Goal: Task Accomplishment & Management: Use online tool/utility

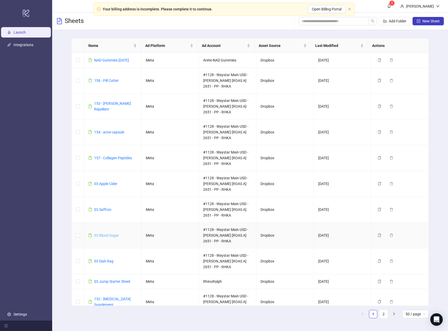
click at [106, 236] on link "03 Blood Sugar" at bounding box center [106, 235] width 25 height 4
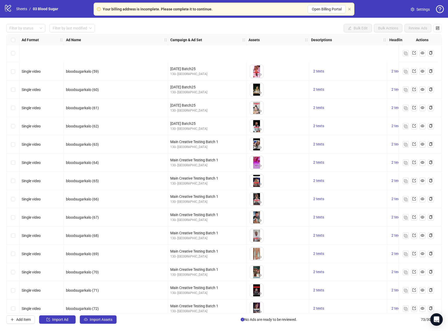
scroll to position [1066, 0]
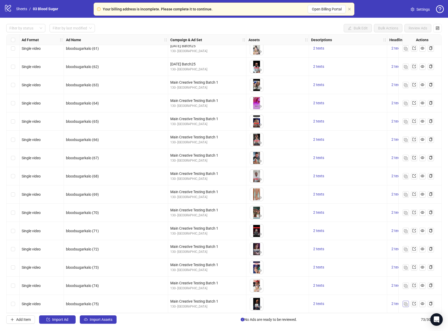
click at [403, 301] on button "button" at bounding box center [405, 304] width 6 height 6
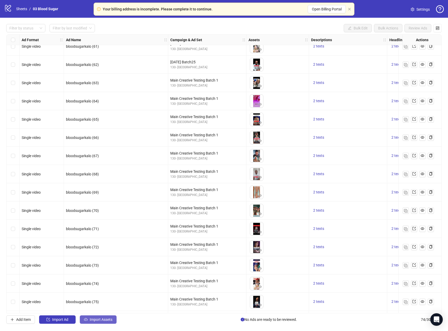
scroll to position [1084, 0]
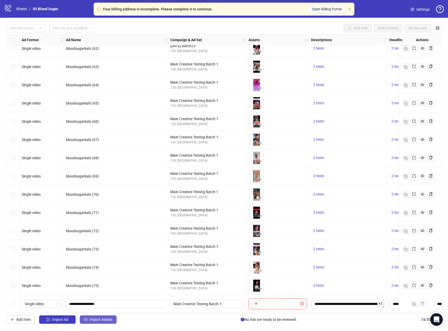
click at [107, 322] on span "Import Assets" at bounding box center [101, 319] width 23 height 4
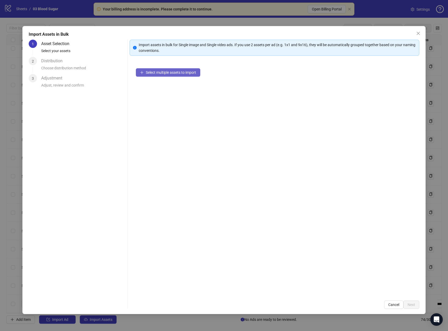
click at [169, 73] on span "Select multiple assets to import" at bounding box center [171, 72] width 50 height 4
click at [408, 306] on span "Next" at bounding box center [411, 305] width 8 height 4
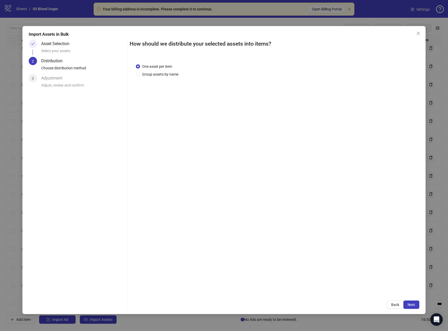
click at [411, 303] on span "Next" at bounding box center [411, 305] width 8 height 4
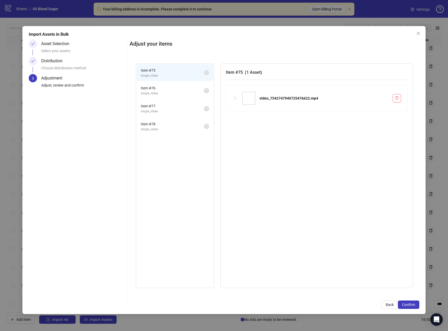
click at [411, 303] on span "Confirm" at bounding box center [408, 305] width 13 height 4
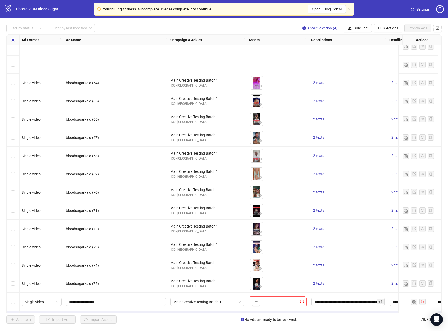
scroll to position [1157, 0]
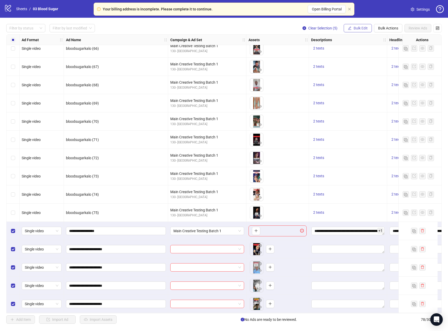
click at [356, 30] on span "Bulk Edit" at bounding box center [360, 28] width 14 height 4
click at [364, 55] on span "Campaign & Ad Set" at bounding box center [362, 56] width 31 height 6
click at [391, 63] on icon "check" at bounding box center [392, 65] width 4 height 4
click at [360, 29] on span "Bulk Edit" at bounding box center [360, 28] width 14 height 4
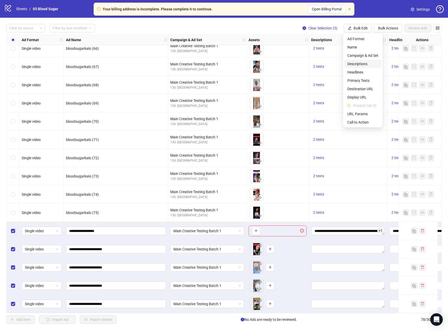
click at [363, 63] on span "Descriptions" at bounding box center [362, 64] width 31 height 6
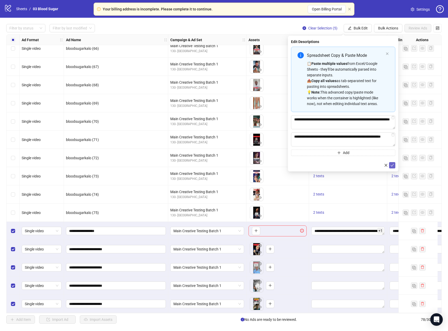
click at [392, 165] on icon "check" at bounding box center [391, 165] width 3 height 3
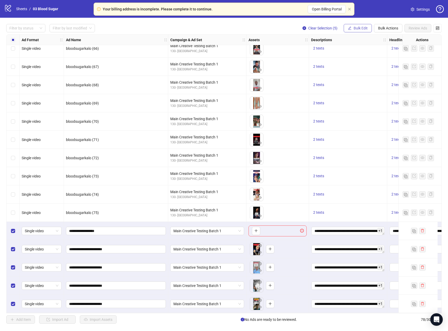
click at [356, 26] on span "Bulk Edit" at bounding box center [360, 28] width 14 height 4
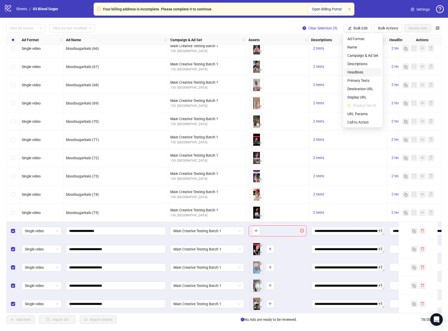
click at [363, 74] on span "Headlines" at bounding box center [362, 72] width 31 height 6
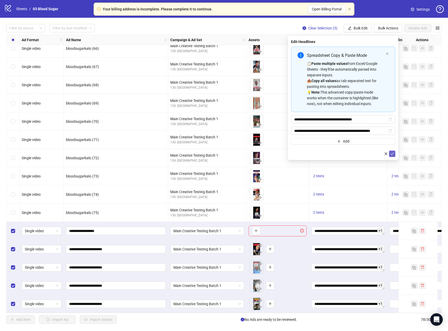
click at [393, 152] on icon "check" at bounding box center [392, 154] width 4 height 4
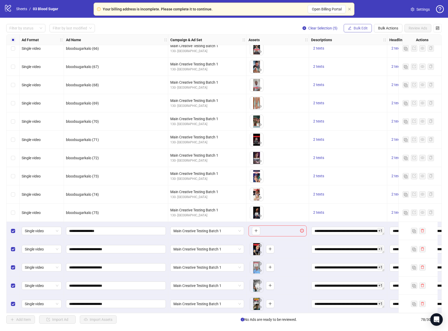
click at [360, 29] on span "Bulk Edit" at bounding box center [360, 28] width 14 height 4
click at [365, 81] on span "Primary Texts" at bounding box center [362, 81] width 31 height 6
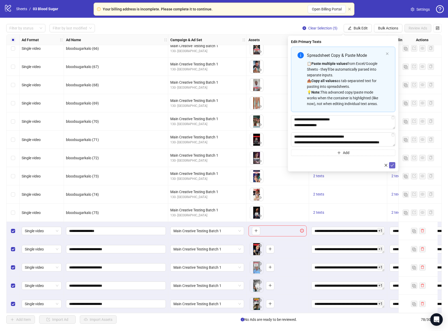
click at [392, 163] on icon "check" at bounding box center [392, 165] width 4 height 4
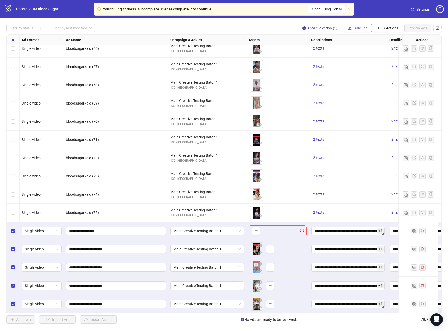
click at [361, 28] on span "Bulk Edit" at bounding box center [360, 28] width 14 height 4
click at [366, 89] on span "Destination URL" at bounding box center [362, 89] width 31 height 6
click at [393, 63] on icon "check" at bounding box center [391, 64] width 3 height 3
click at [359, 30] on span "Bulk Edit" at bounding box center [360, 28] width 14 height 4
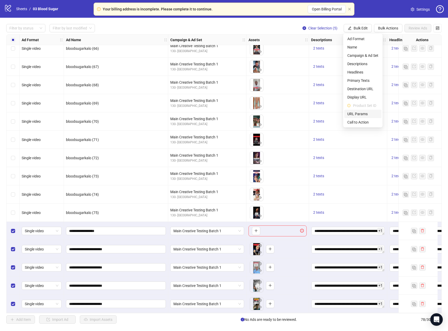
click at [364, 113] on span "URL Params" at bounding box center [362, 114] width 31 height 6
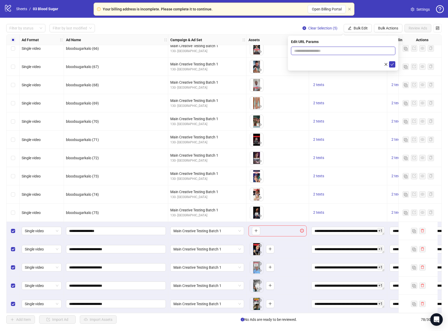
click at [363, 48] on input "text" at bounding box center [343, 51] width 104 height 8
click at [385, 66] on span "button" at bounding box center [386, 64] width 4 height 4
click at [360, 29] on span "Bulk Edit" at bounding box center [360, 28] width 14 height 4
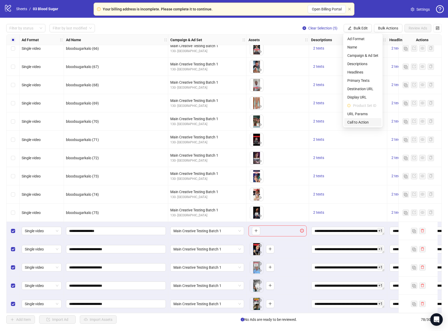
click at [367, 120] on span "Call to Action" at bounding box center [362, 122] width 31 height 6
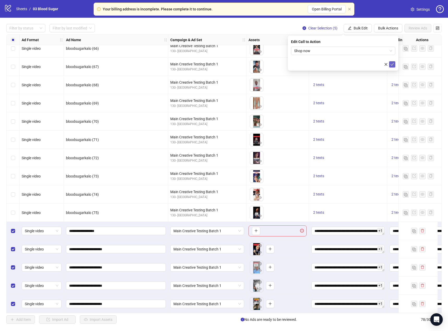
click at [390, 63] on button "submit" at bounding box center [392, 64] width 6 height 6
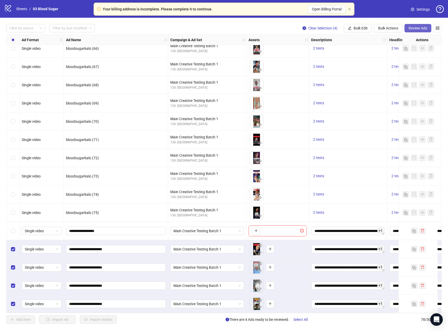
click at [418, 28] on span "Review Ads" at bounding box center [417, 28] width 19 height 4
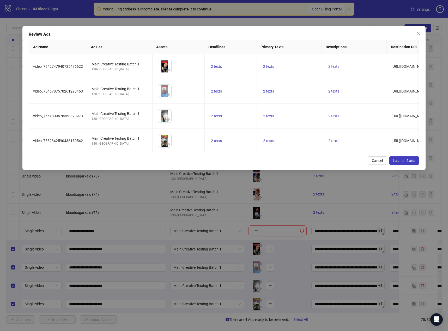
click at [396, 163] on span "Launch 4 ads" at bounding box center [404, 160] width 22 height 4
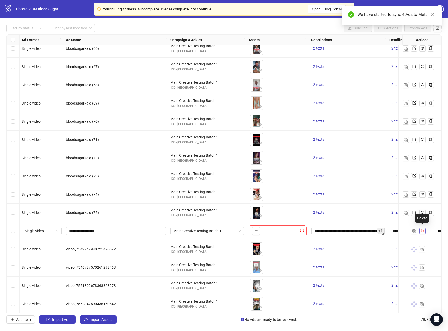
click at [424, 229] on icon "delete" at bounding box center [422, 231] width 4 height 4
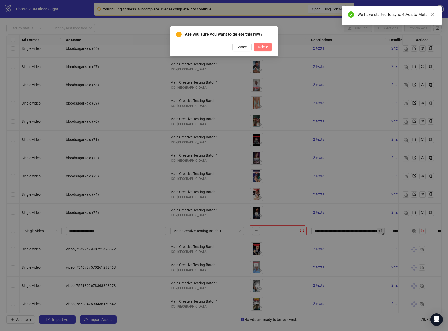
click at [266, 44] on button "Delete" at bounding box center [263, 47] width 18 height 8
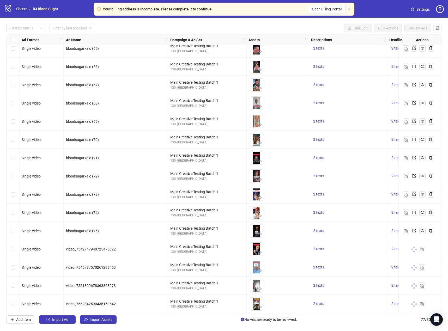
click at [19, 8] on link "Sheets" at bounding box center [21, 9] width 13 height 6
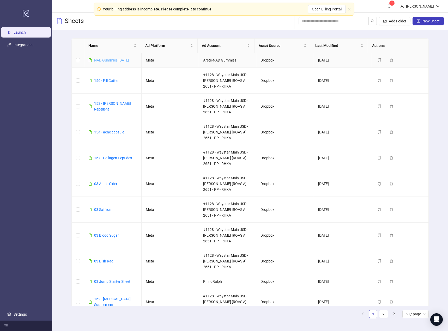
click at [125, 59] on link "NAD Gummies [DATE]" at bounding box center [111, 60] width 35 height 4
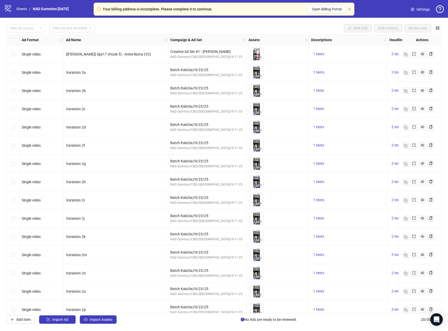
click at [26, 7] on link "Sheets" at bounding box center [21, 9] width 13 height 6
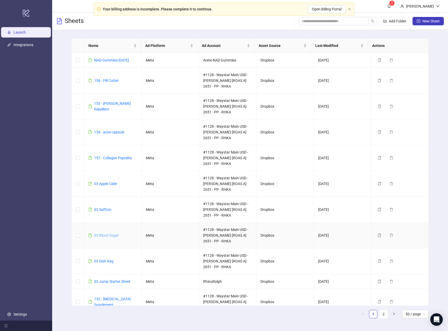
click at [107, 234] on link "03 Blood Sugar" at bounding box center [106, 235] width 25 height 4
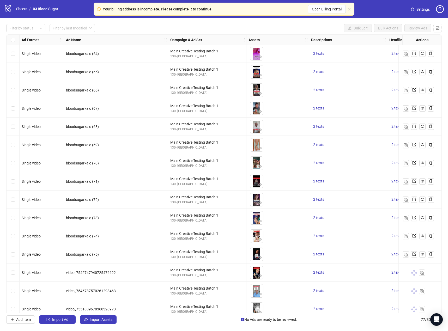
scroll to position [1139, 0]
